Goal: Task Accomplishment & Management: Manage account settings

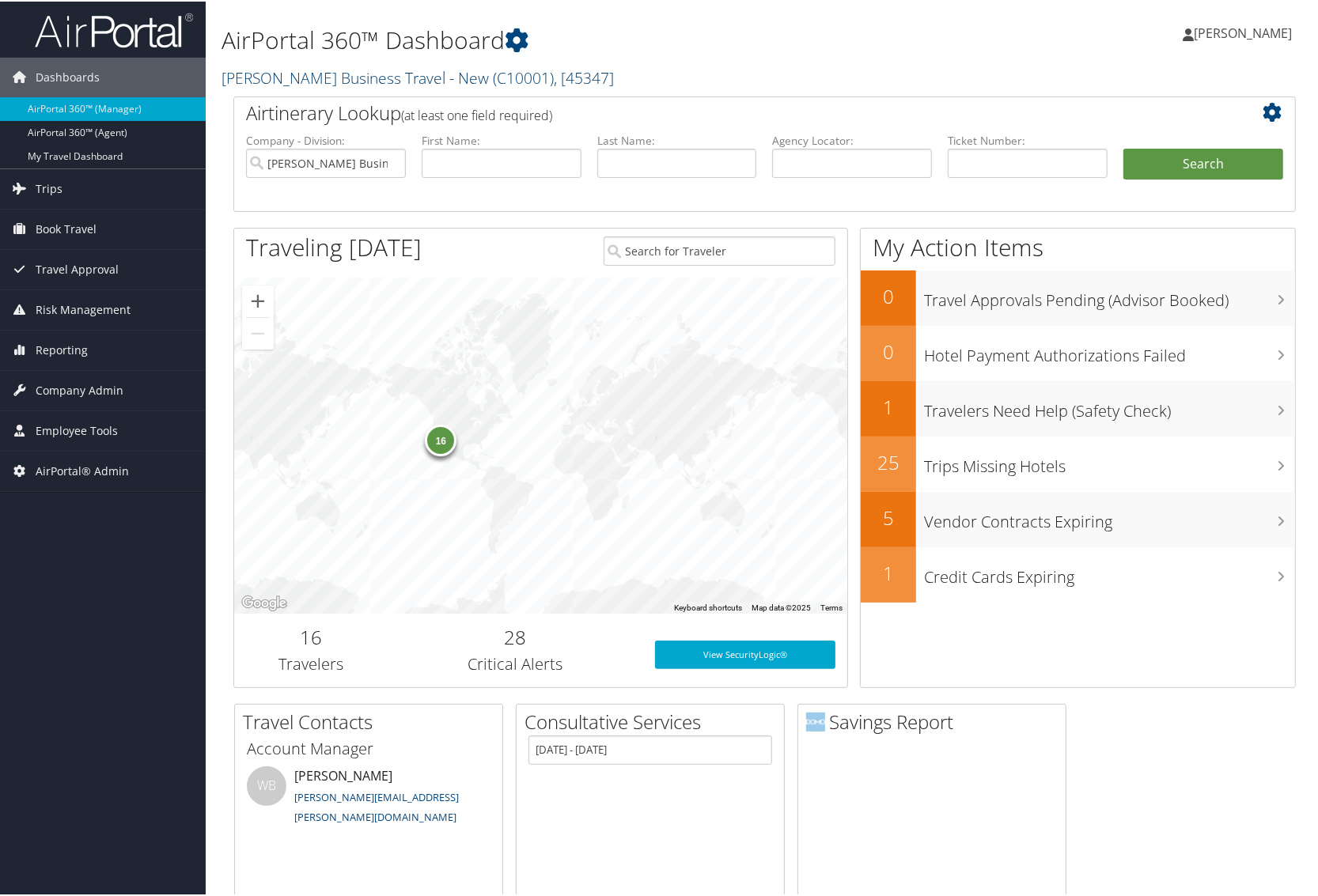
click at [299, 74] on link "Christopherson Business Travel - New ( C10001 ) , [ 45347 ]" at bounding box center [417, 76] width 392 height 21
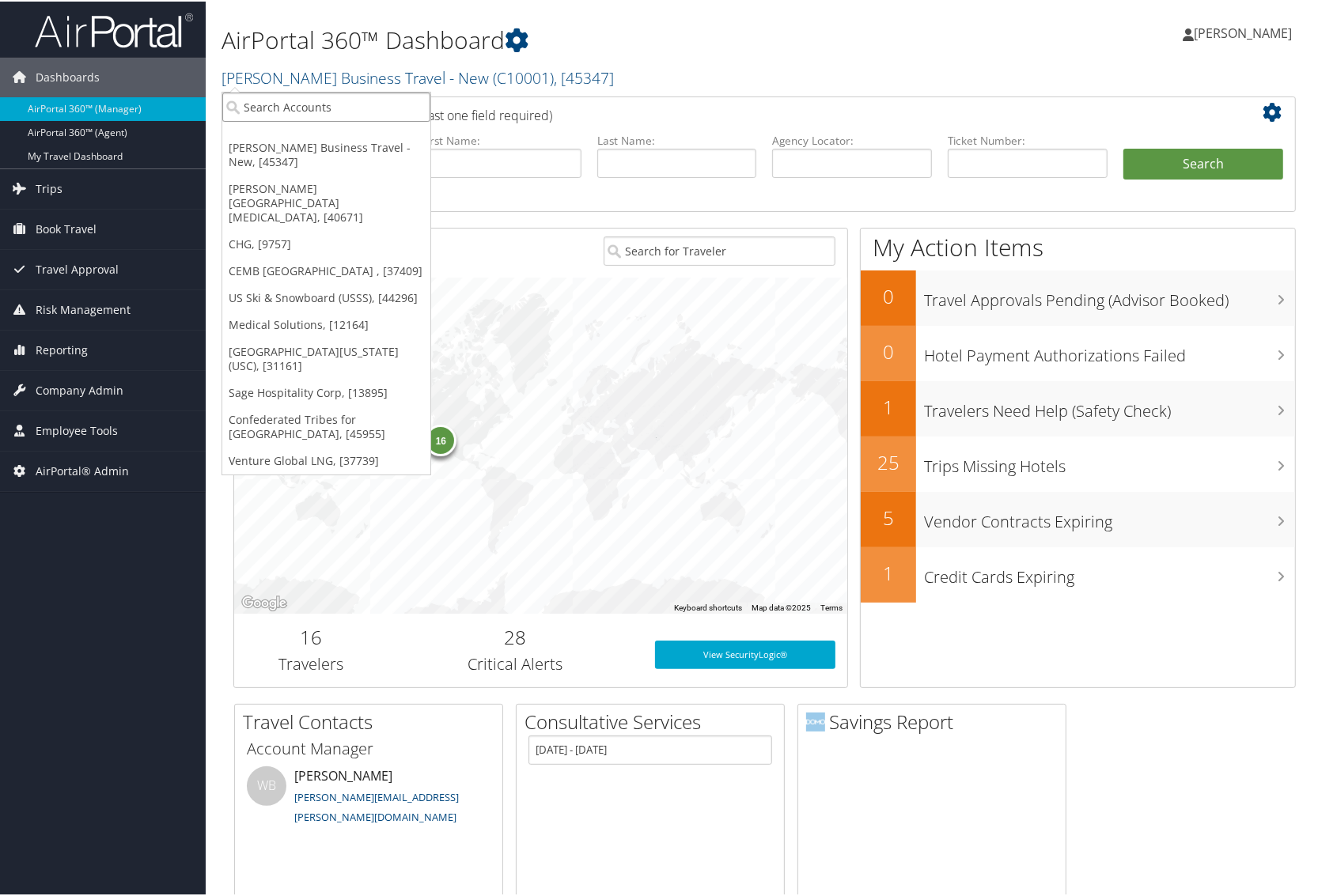
click at [292, 103] on input "search" at bounding box center [326, 106] width 208 height 29
type input "4689"
click at [285, 137] on div "State of Utah (OE accounts) (STATEOFUT), [4689] Account" at bounding box center [385, 142] width 319 height 36
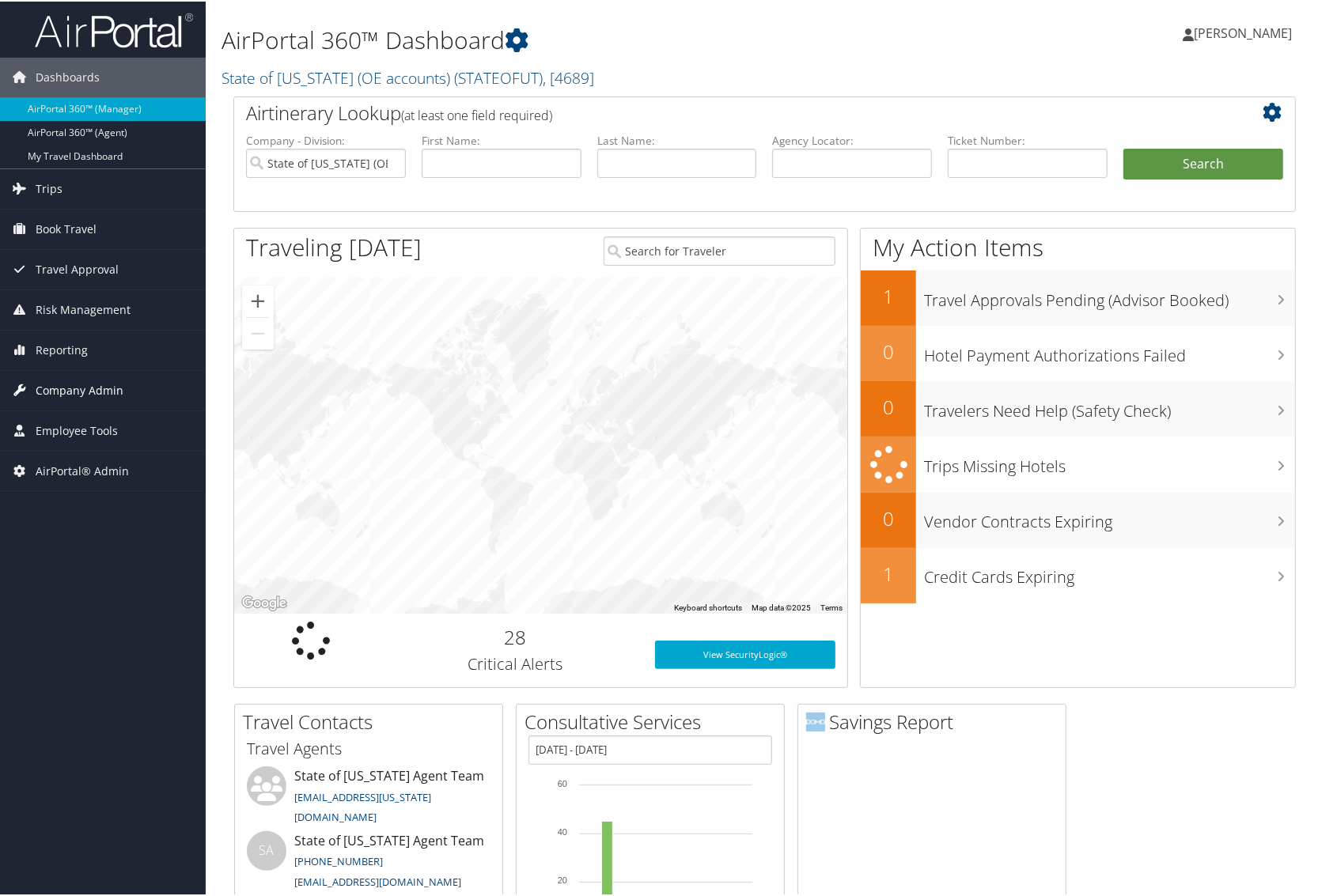
click at [61, 396] on span "Company Admin" at bounding box center [79, 389] width 88 height 39
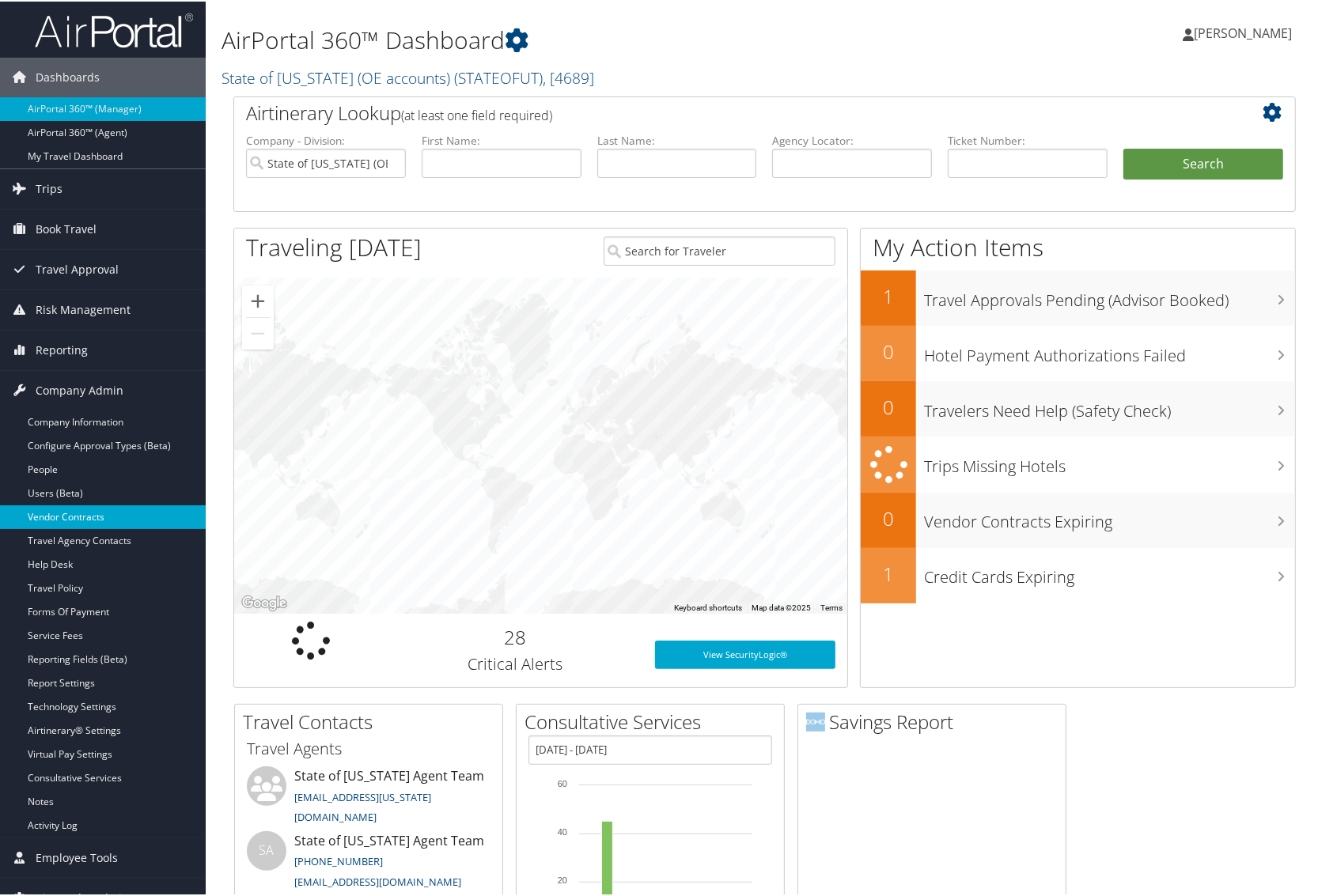
click at [71, 508] on link "Vendor Contracts" at bounding box center [102, 515] width 206 height 24
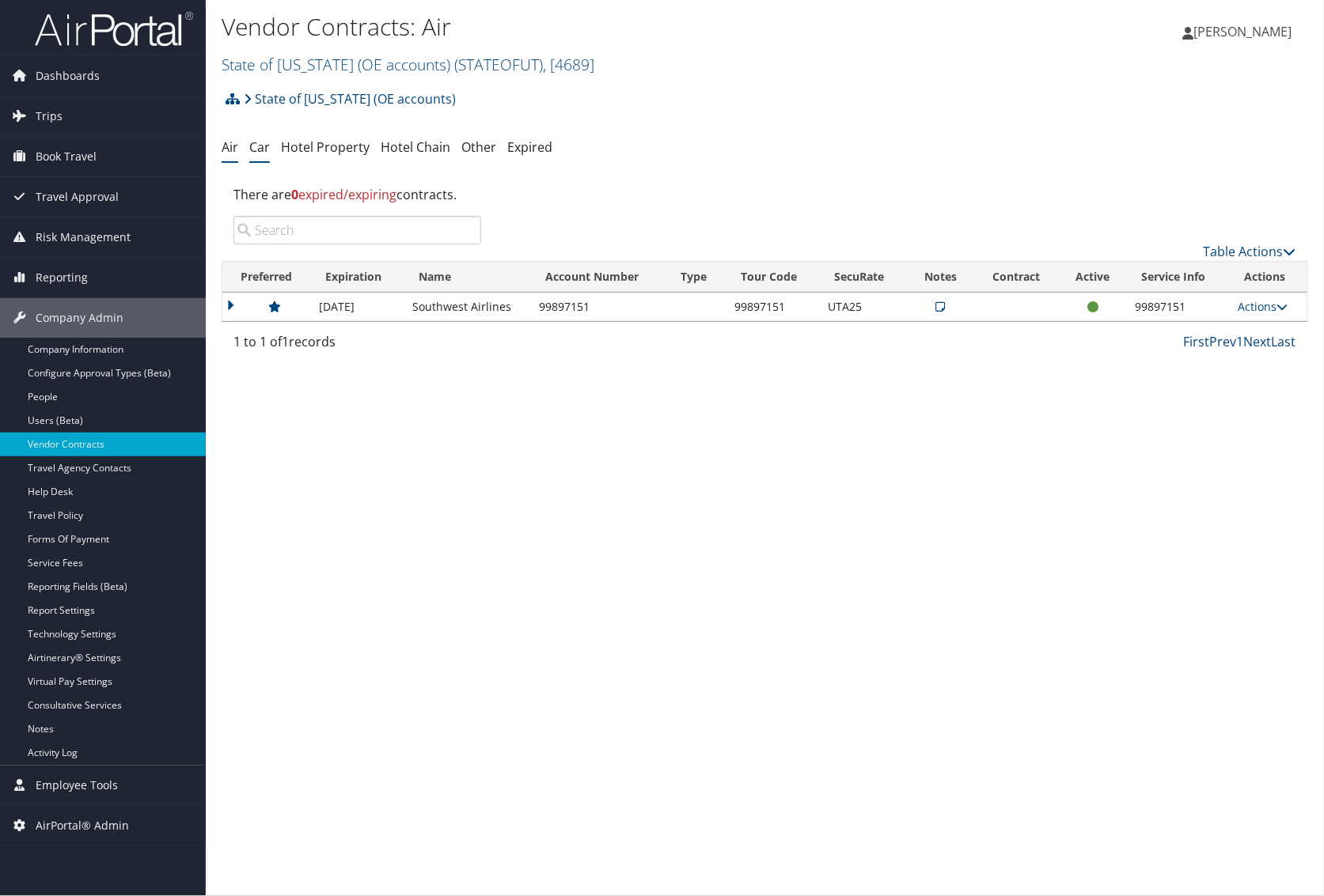
click at [262, 148] on link "Car" at bounding box center [259, 147] width 20 height 17
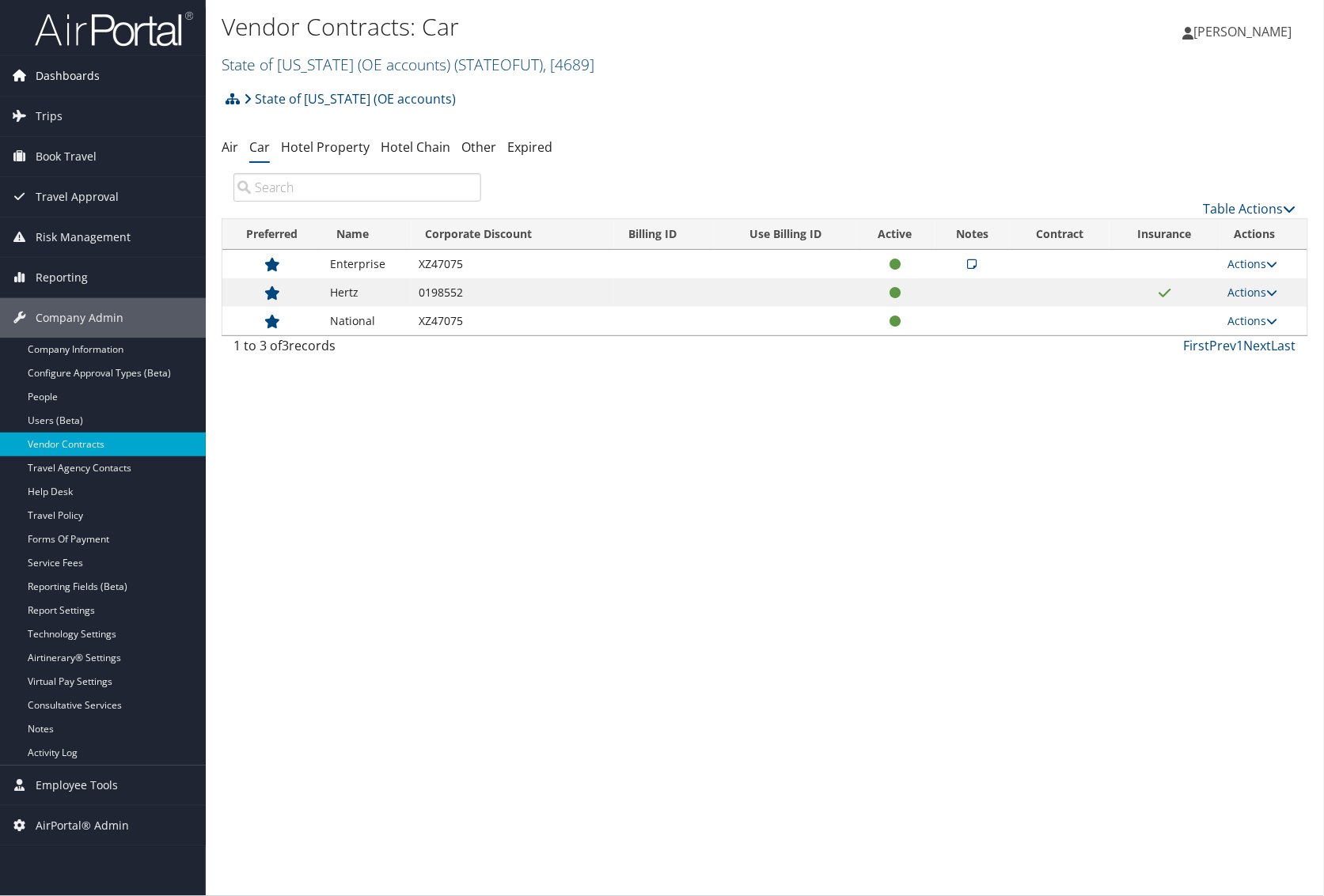
click at [76, 75] on span "Dashboards" at bounding box center [67, 76] width 64 height 39
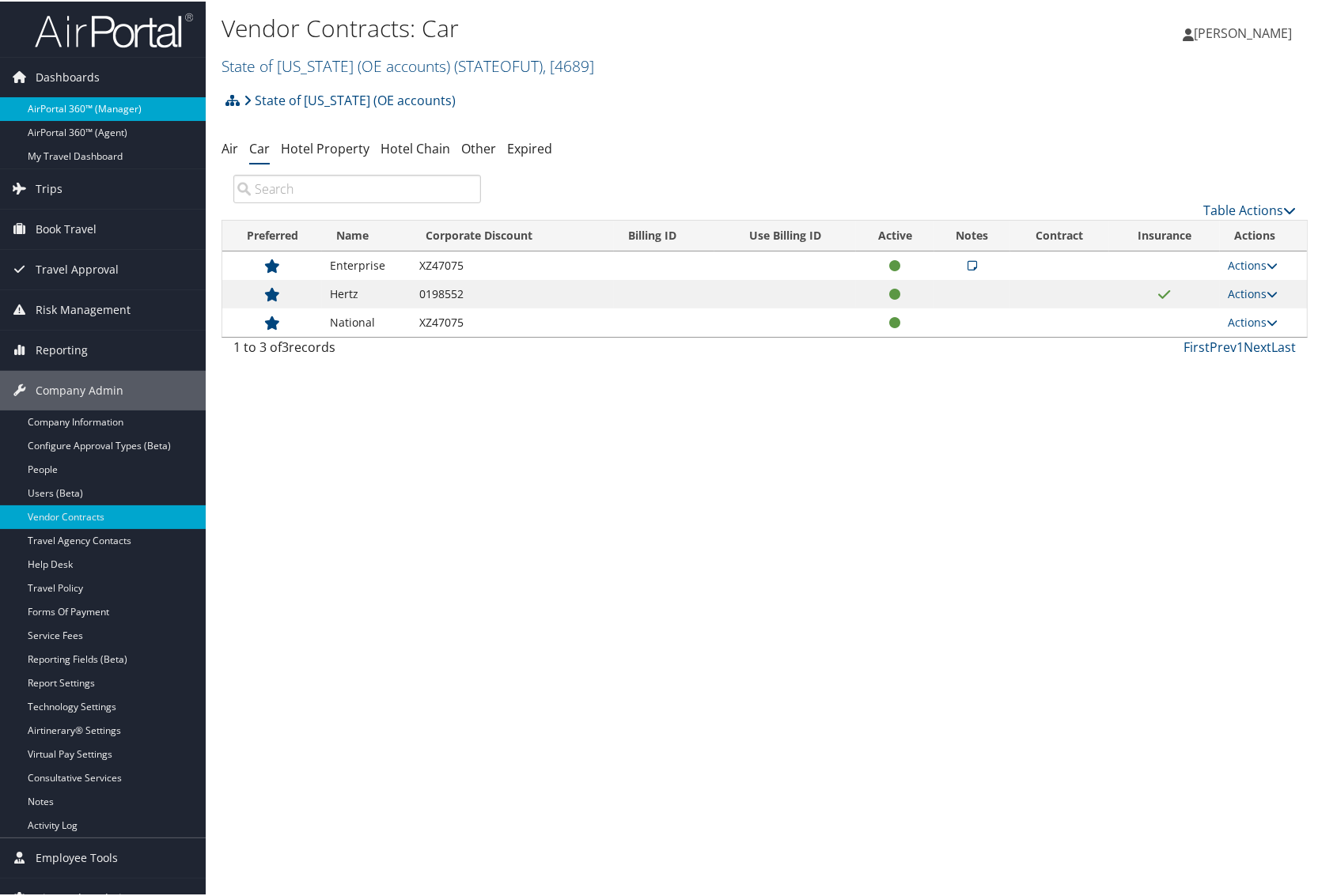
click at [64, 97] on link "AirPortal 360™ (Manager)" at bounding box center [102, 107] width 206 height 24
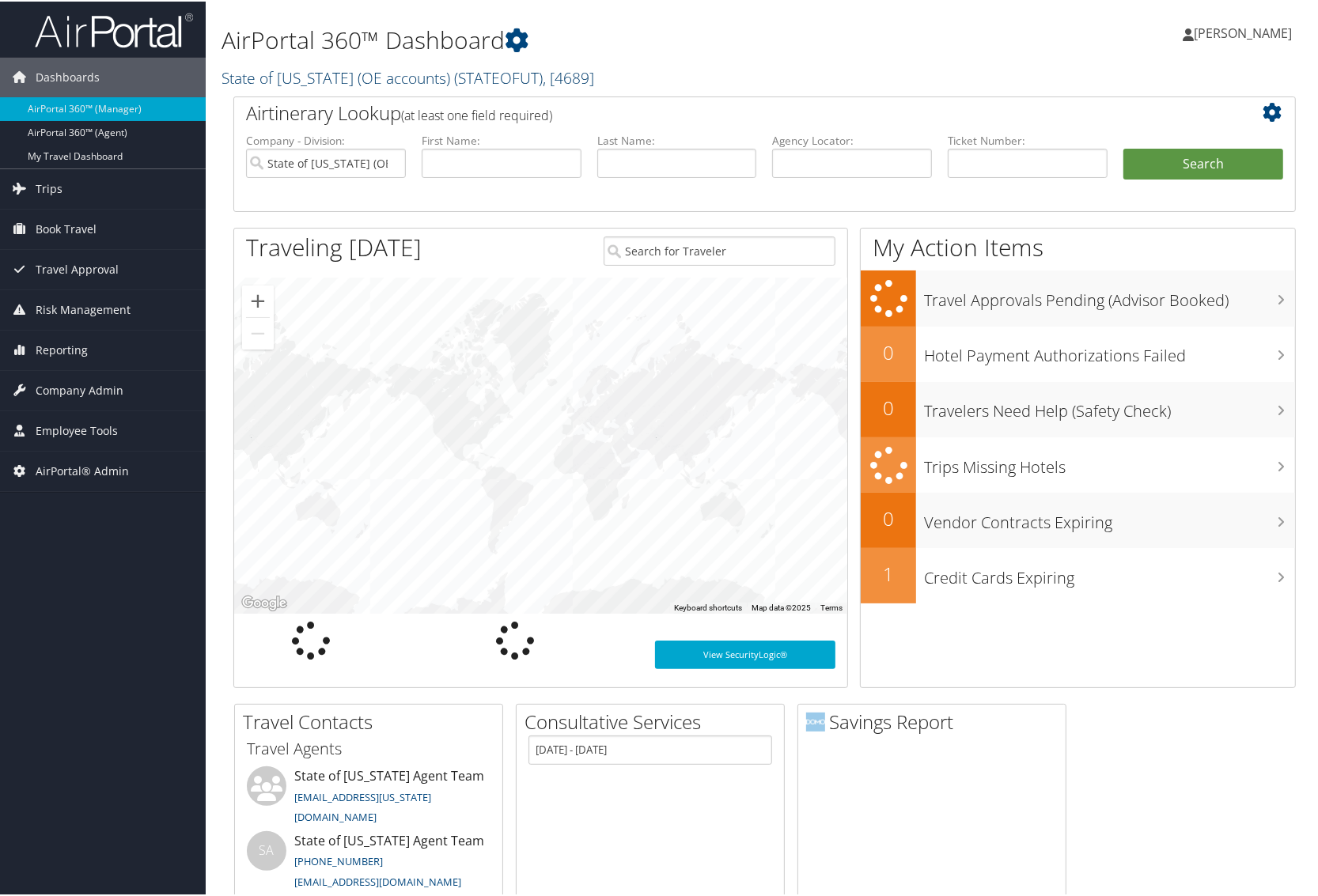
click at [369, 74] on link "State of [US_STATE] (OE accounts) ( STATEOFUT ) , [ 4689 ]" at bounding box center [407, 76] width 373 height 21
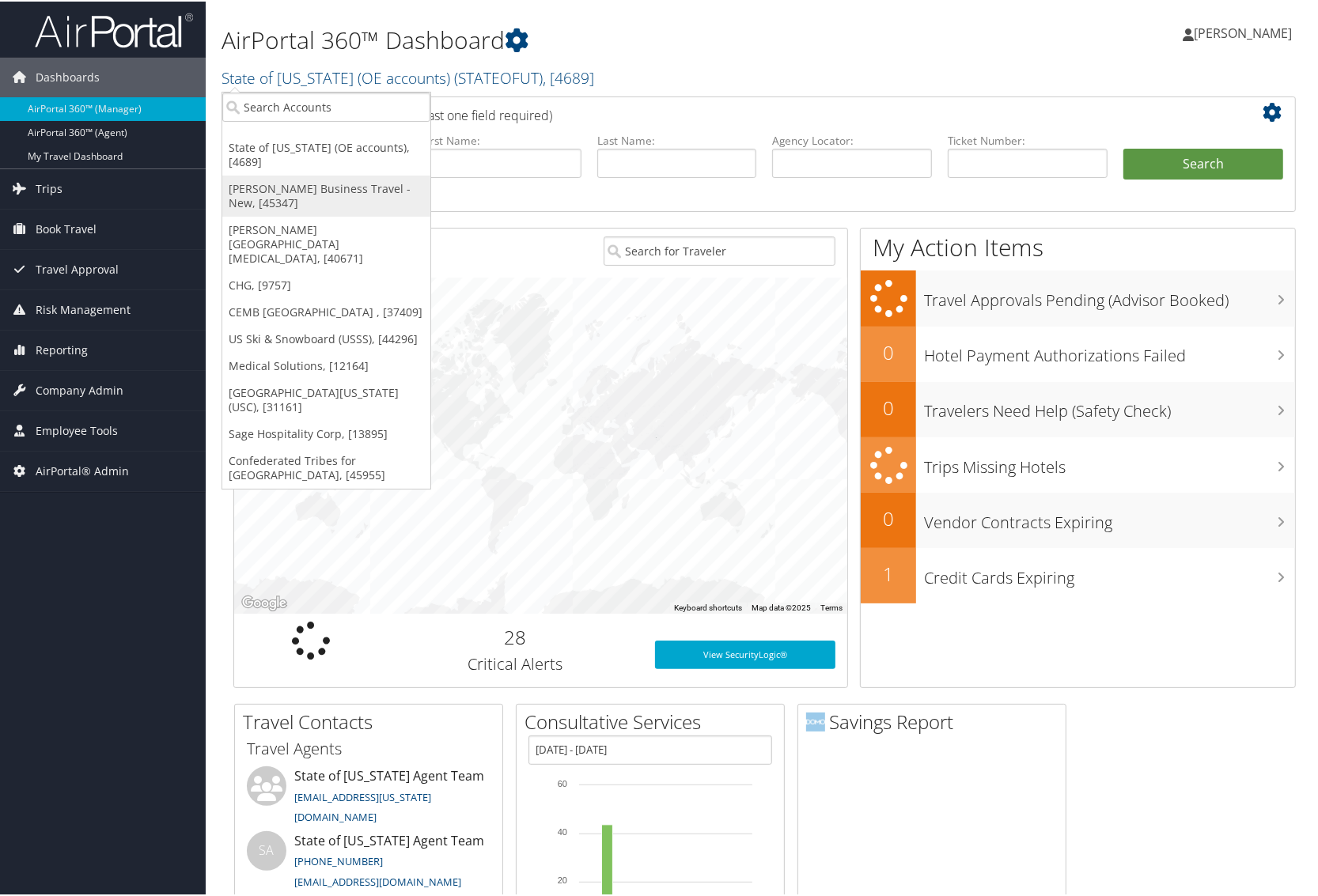
click at [290, 174] on link "[PERSON_NAME] Business Travel - New, [45347]" at bounding box center [326, 194] width 208 height 41
